Goal: Information Seeking & Learning: Learn about a topic

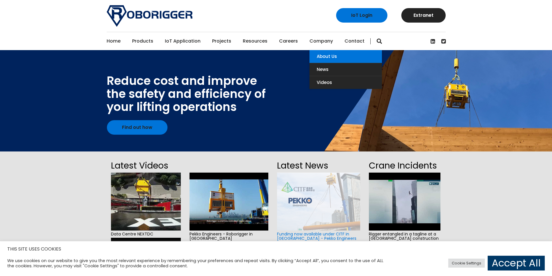
click at [316, 54] on link "About Us" at bounding box center [346, 56] width 72 height 13
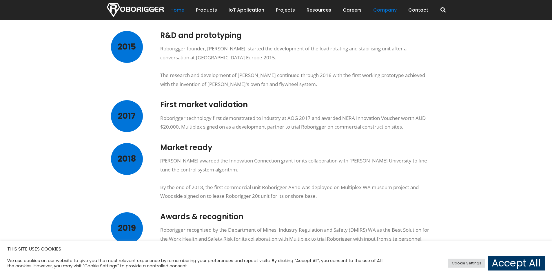
scroll to position [271, 0]
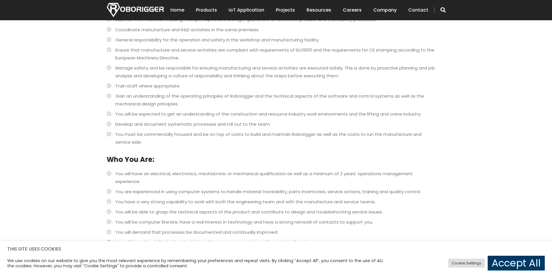
scroll to position [390, 0]
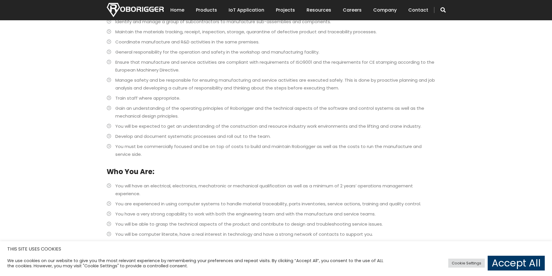
click at [173, 12] on div "Home Products Why use Roborigger Roborigger Units Specialised Spreader & Lift F…" at bounding box center [276, 10] width 348 height 20
click at [173, 11] on div "Home Products Why use Roborigger Roborigger Units Specialised Spreader & Lift F…" at bounding box center [276, 10] width 348 height 20
click at [175, 11] on link "Home" at bounding box center [177, 10] width 14 height 18
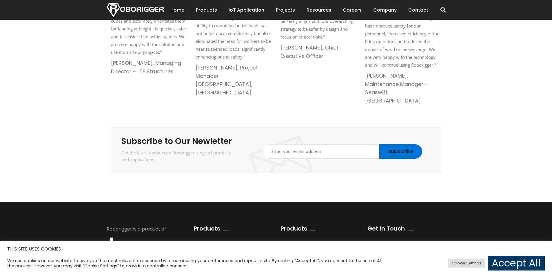
scroll to position [1002, 0]
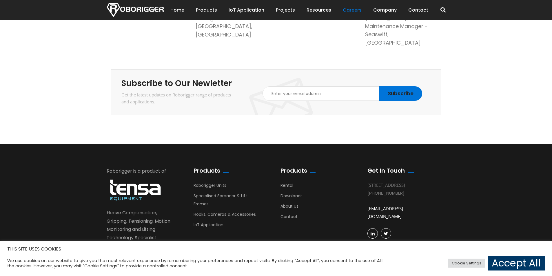
click at [351, 11] on link "Careers" at bounding box center [352, 10] width 19 height 18
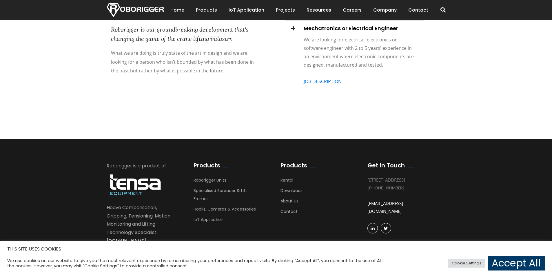
scroll to position [253, 0]
